Goal: Navigation & Orientation: Find specific page/section

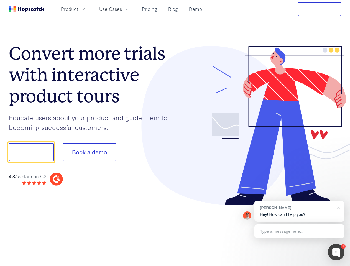
click at [175, 133] on div at bounding box center [258, 125] width 166 height 159
click at [78, 9] on span "Product" at bounding box center [69, 9] width 17 height 7
click at [122, 9] on span "Use Cases" at bounding box center [110, 9] width 23 height 7
click at [320, 9] on button "Free Trial" at bounding box center [319, 9] width 43 height 14
click at [31, 152] on button "Show me!" at bounding box center [31, 152] width 45 height 18
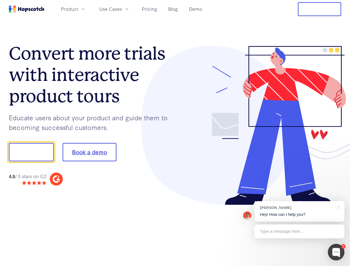
click at [89, 152] on button "Book a demo" at bounding box center [90, 152] width 54 height 18
click at [336, 252] on div at bounding box center [336, 252] width 17 height 17
click at [300, 212] on div "[PERSON_NAME] Hey! How can I help you?" at bounding box center [300, 211] width 90 height 21
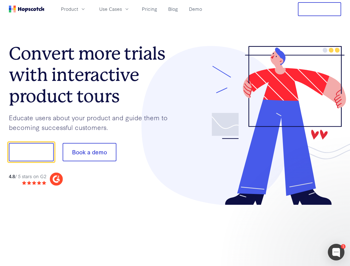
click at [338, 207] on div at bounding box center [293, 188] width 104 height 111
click at [300, 232] on div at bounding box center [293, 188] width 104 height 111
